Goal: Task Accomplishment & Management: Manage account settings

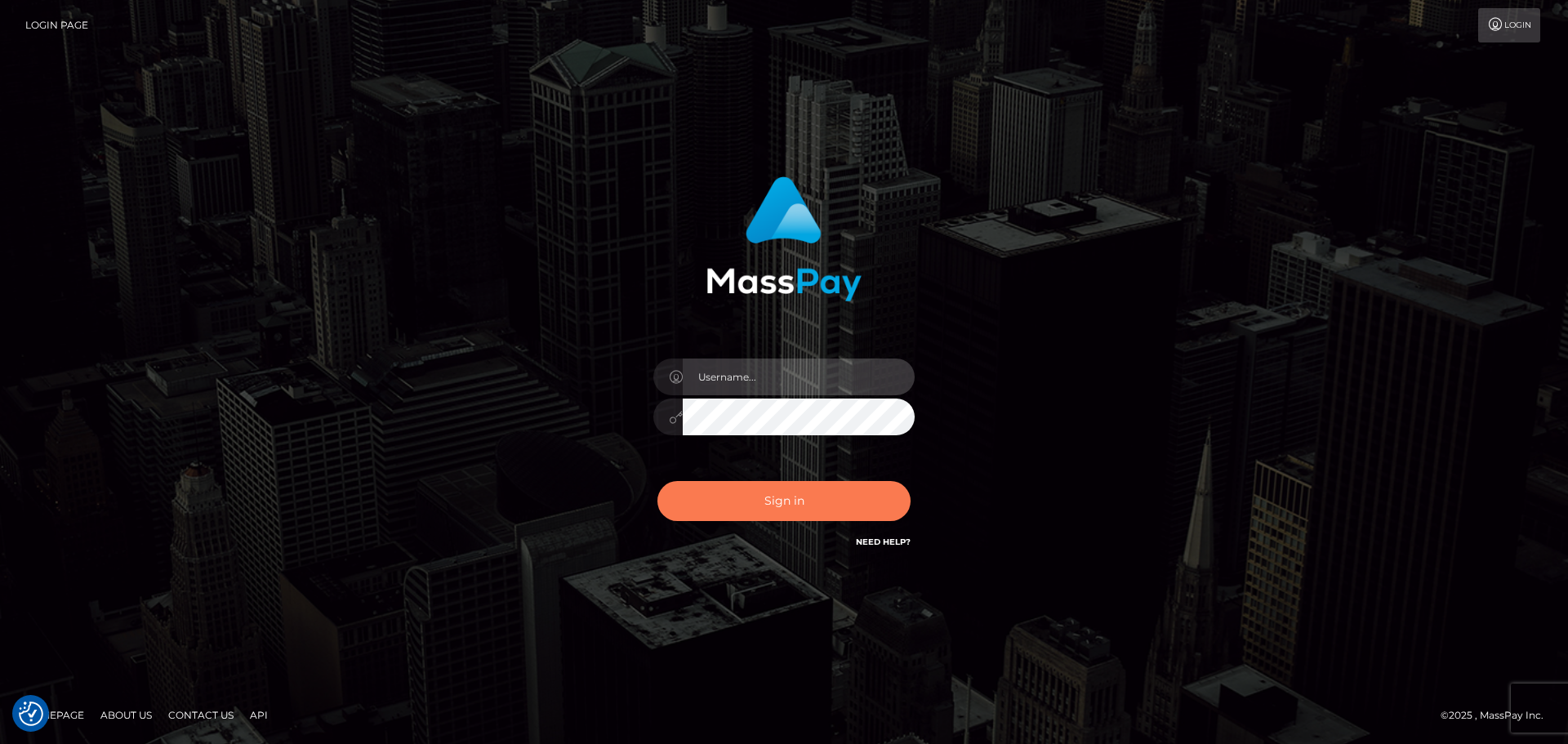
type input "hello.feetfinder"
click at [802, 499] on button "Sign in" at bounding box center [784, 500] width 253 height 40
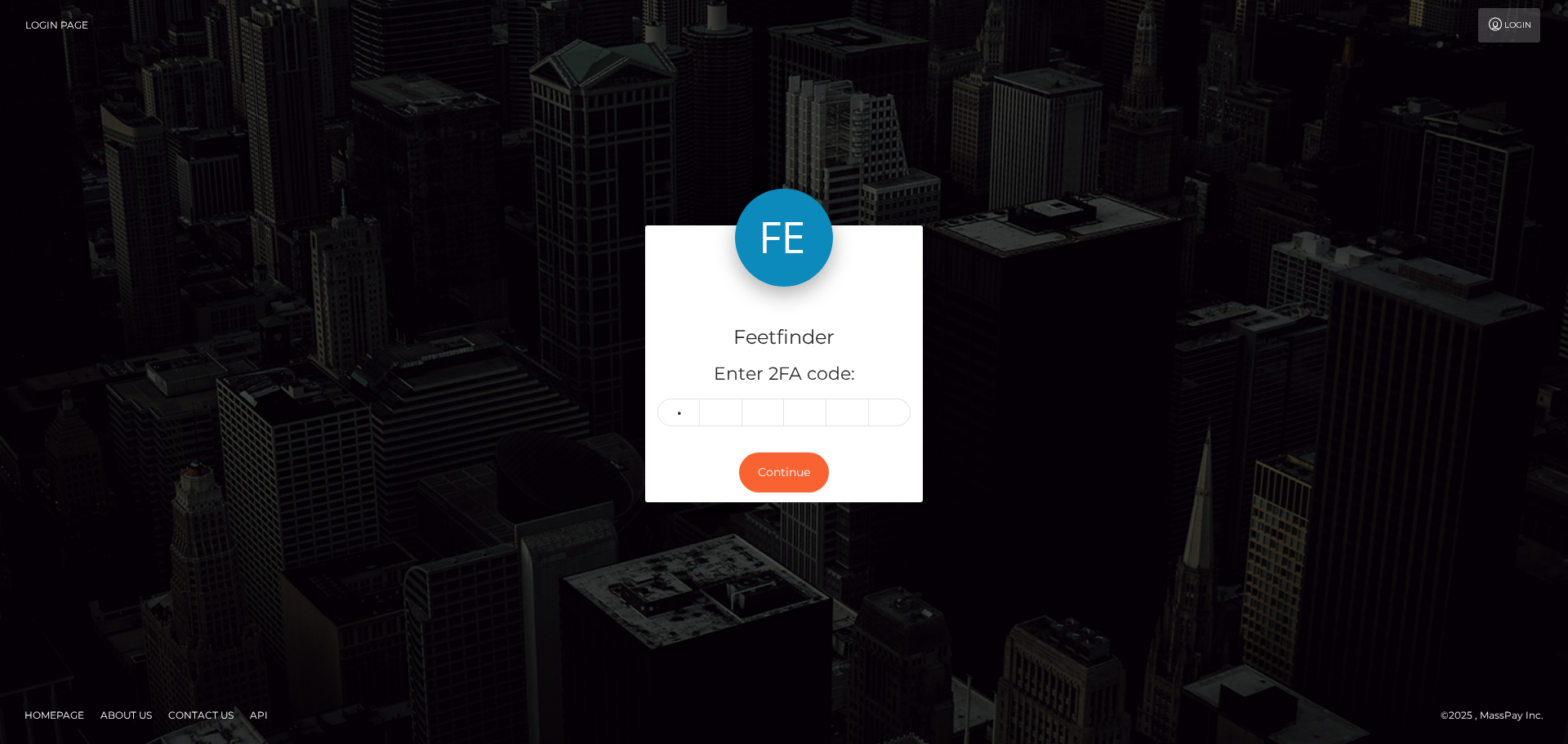
type input "0"
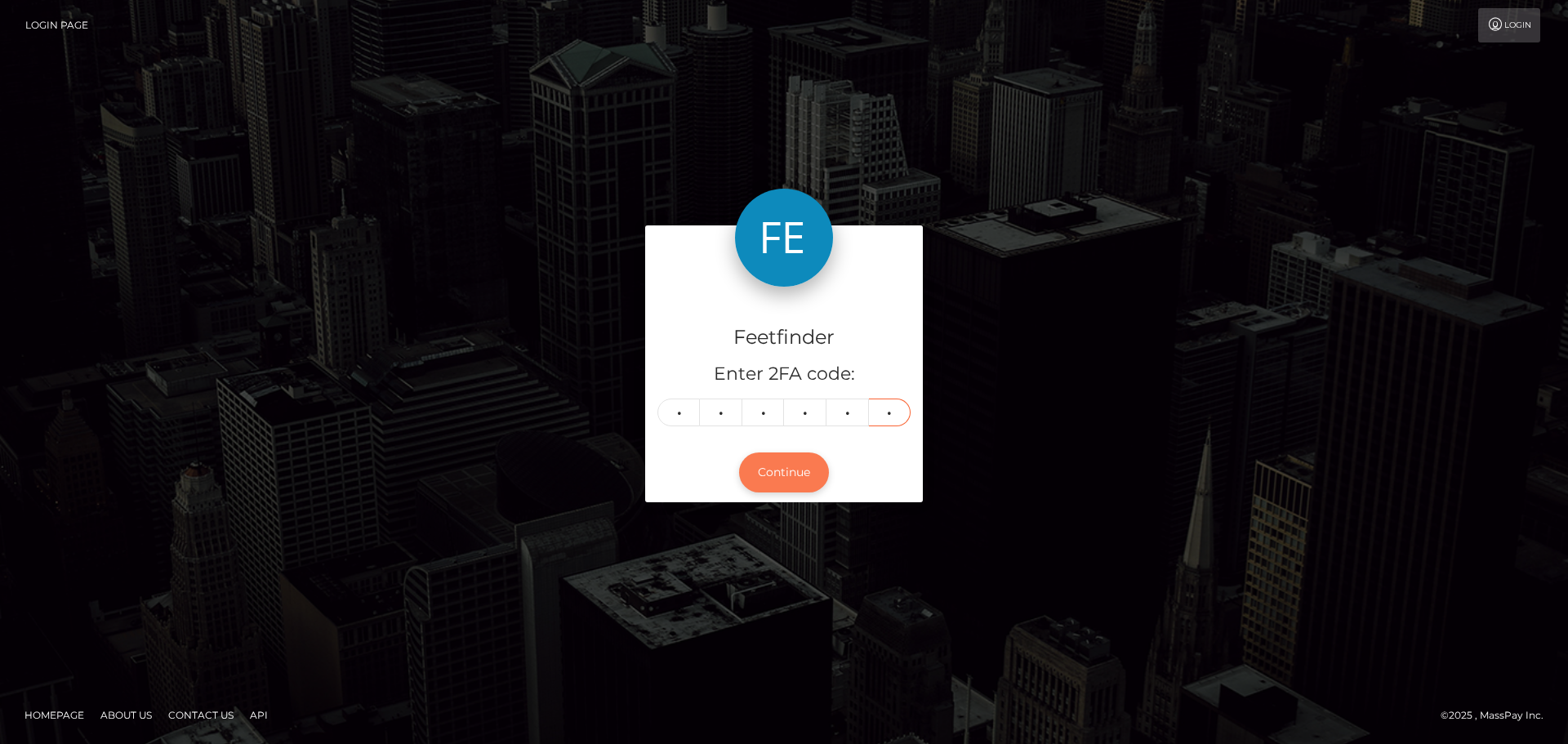
type input "2"
click at [791, 473] on button "Continue" at bounding box center [784, 472] width 89 height 40
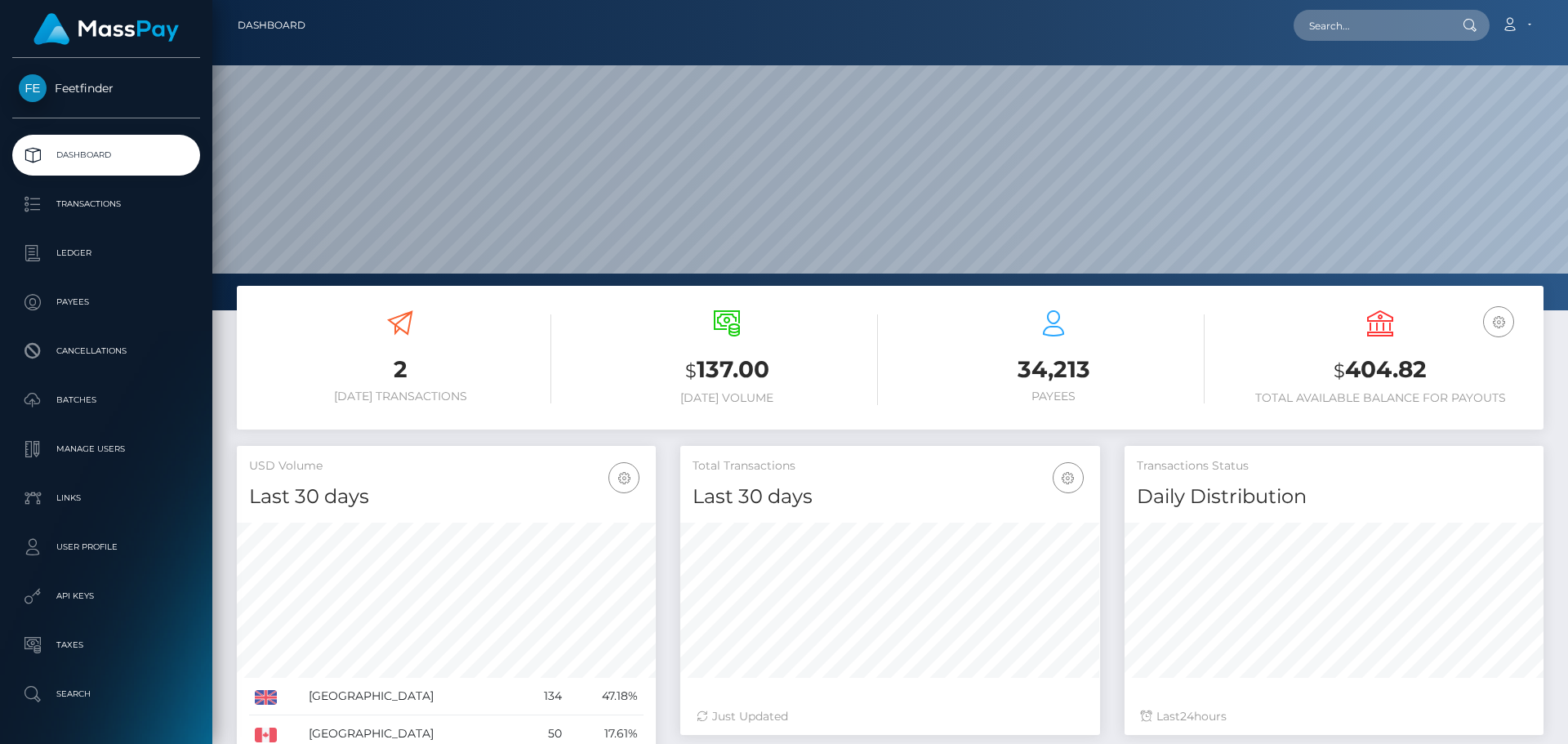
scroll to position [290, 420]
